Goal: Navigation & Orientation: Find specific page/section

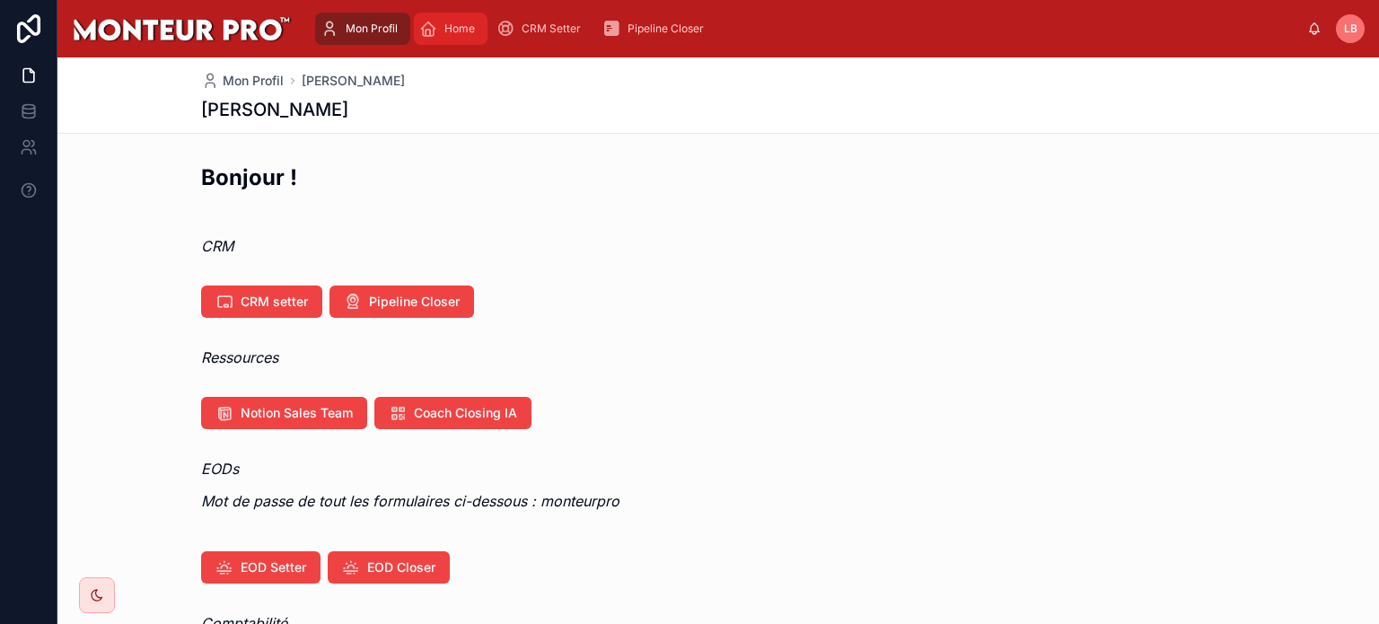
click at [452, 26] on span "Home" at bounding box center [459, 29] width 31 height 14
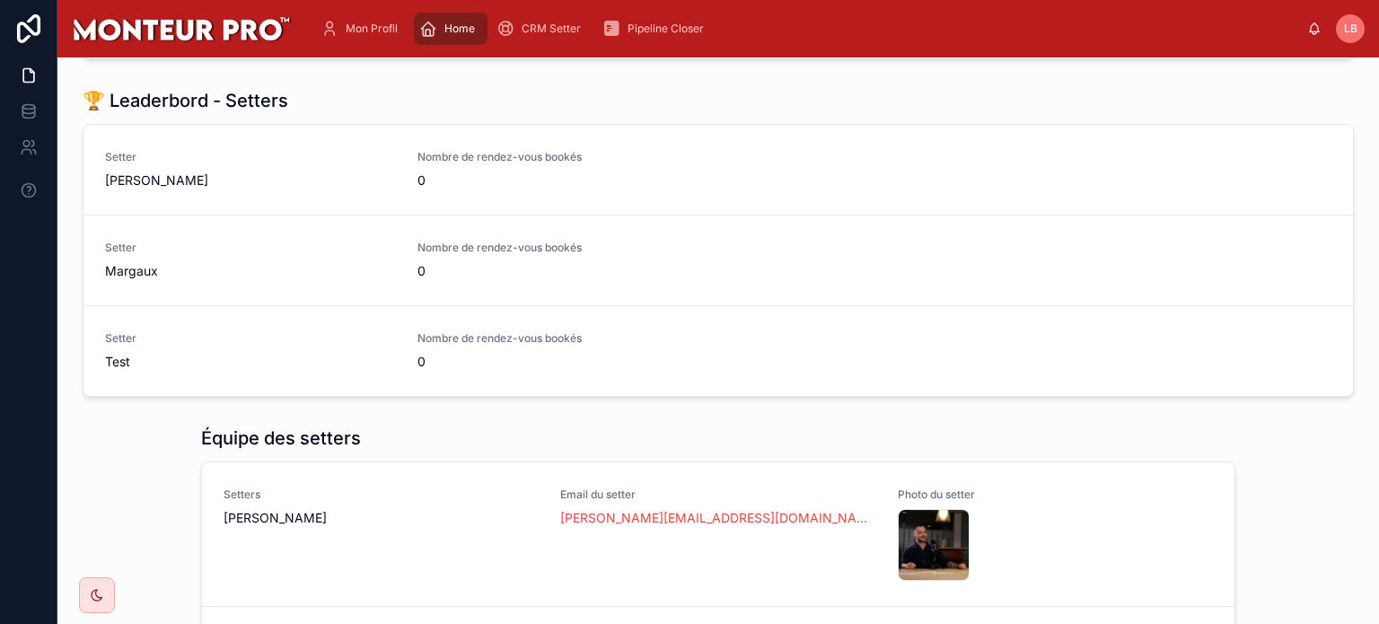
scroll to position [87, 0]
